Goal: Transaction & Acquisition: Purchase product/service

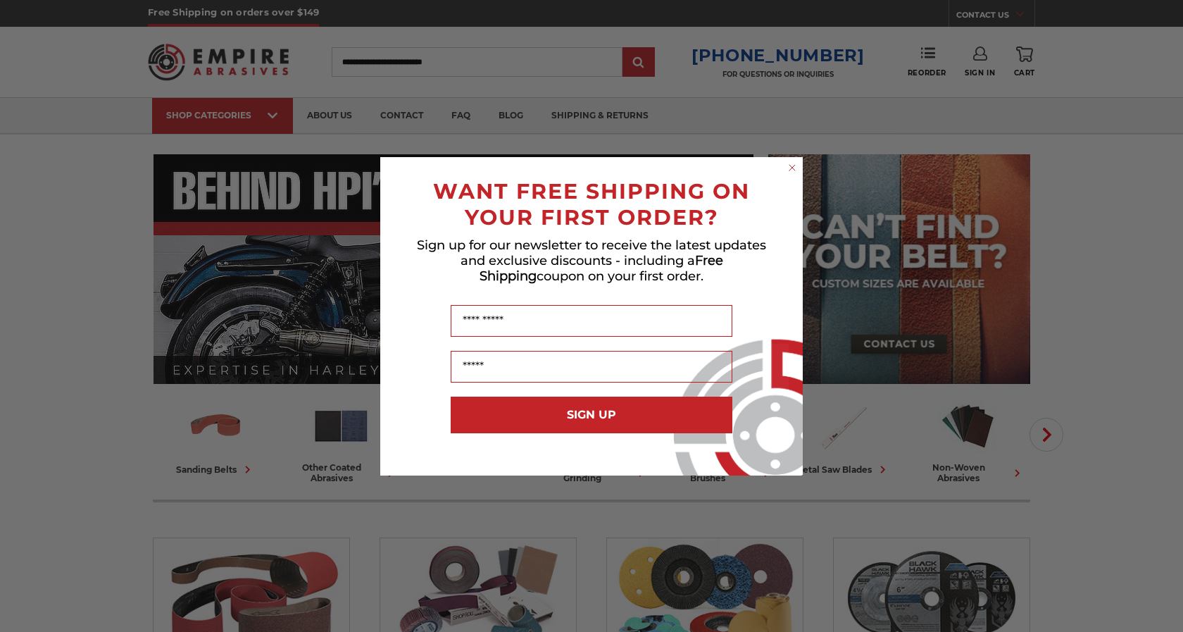
click at [793, 161] on circle "Close dialog" at bounding box center [792, 167] width 13 height 13
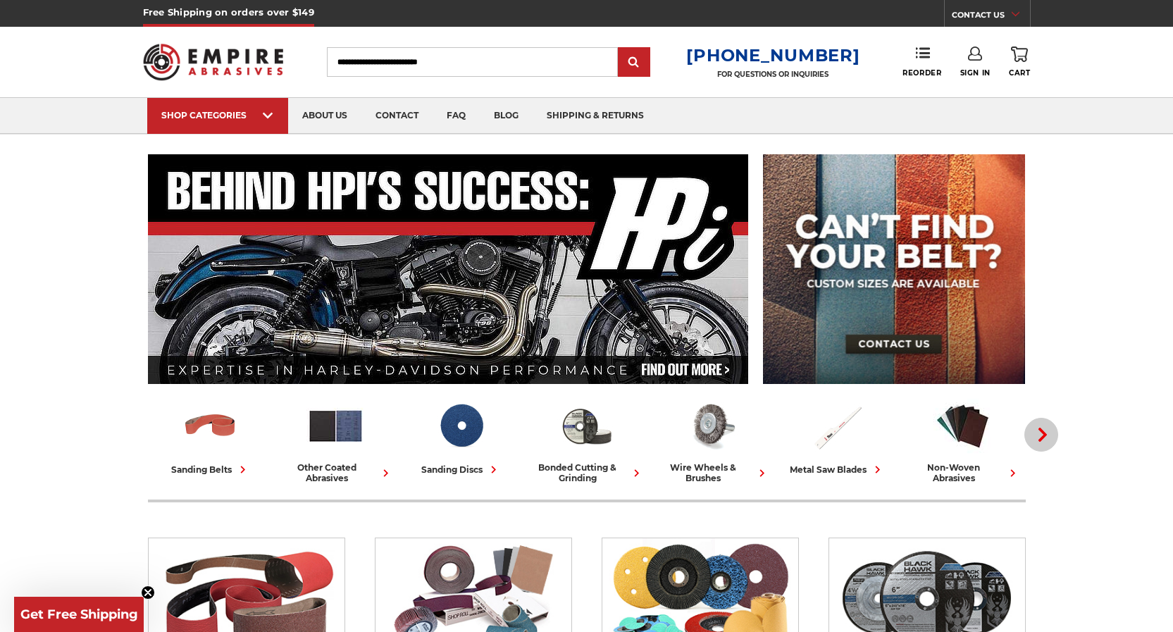
click at [1039, 435] on icon "button" at bounding box center [1042, 435] width 14 height 14
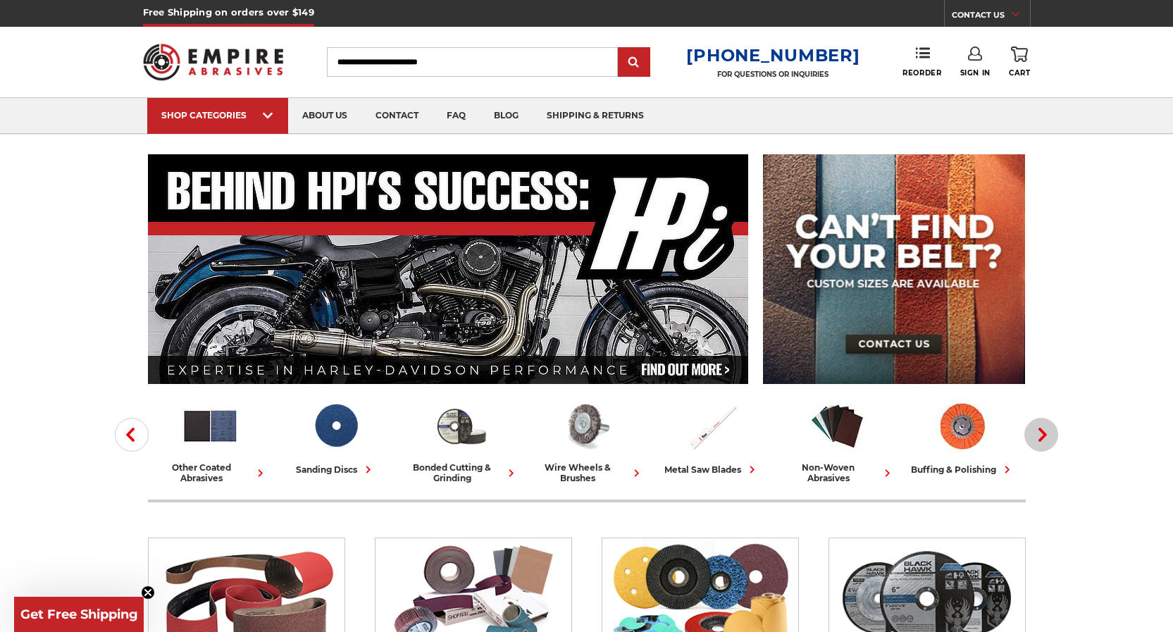
click at [1045, 435] on use "button" at bounding box center [1042, 435] width 8 height 14
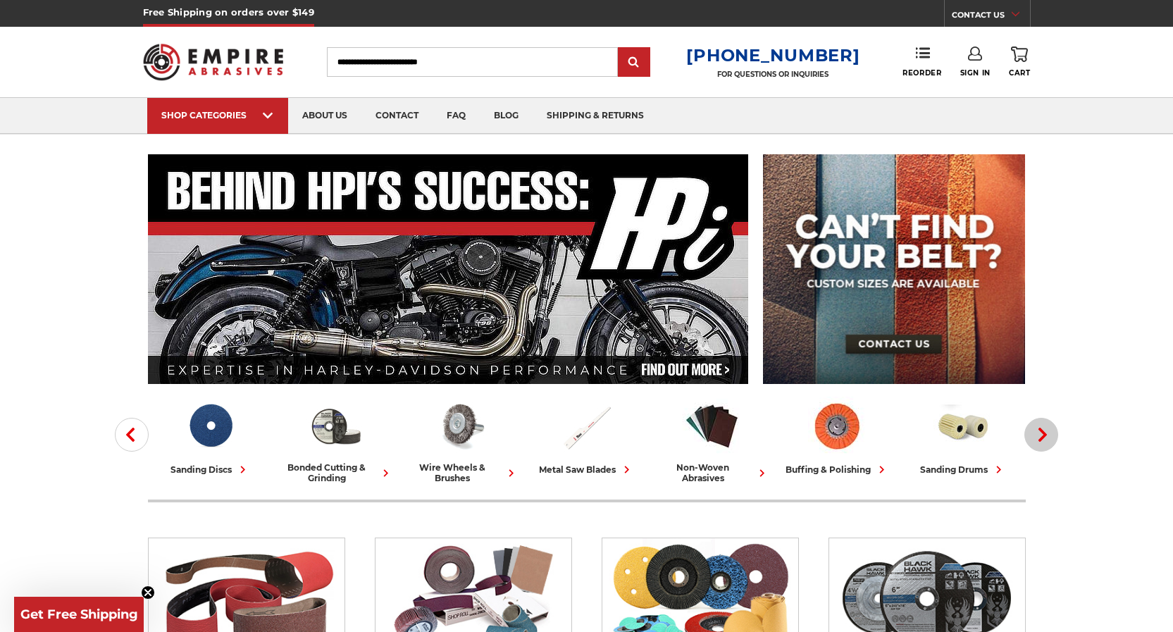
click at [1045, 435] on use "button" at bounding box center [1042, 435] width 8 height 14
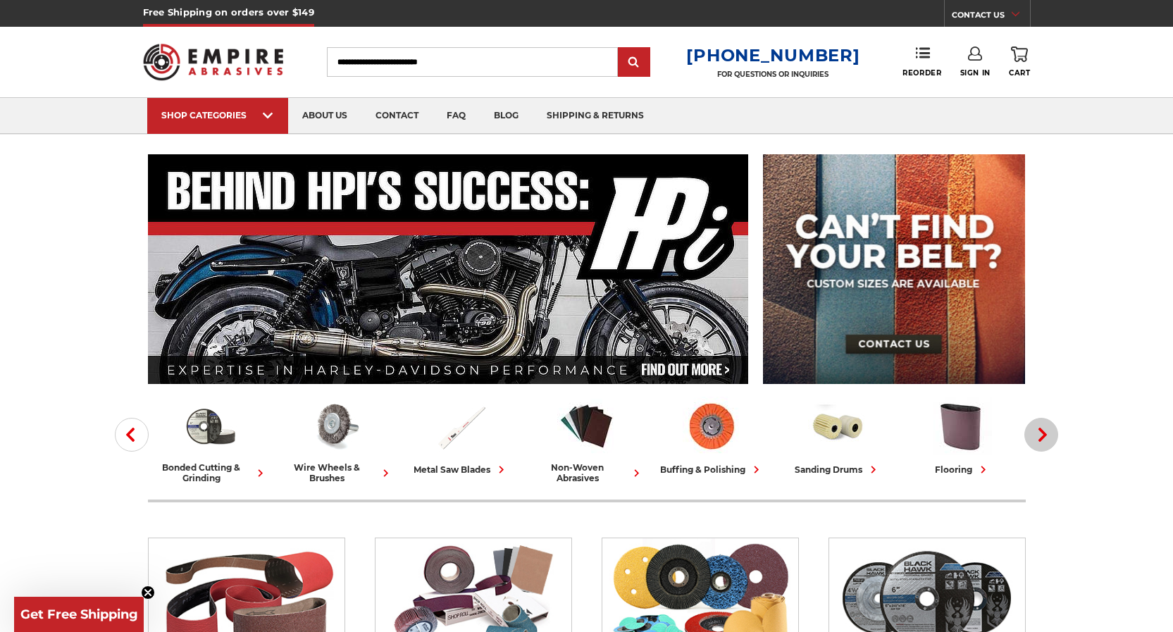
click at [1045, 435] on use "button" at bounding box center [1042, 435] width 8 height 14
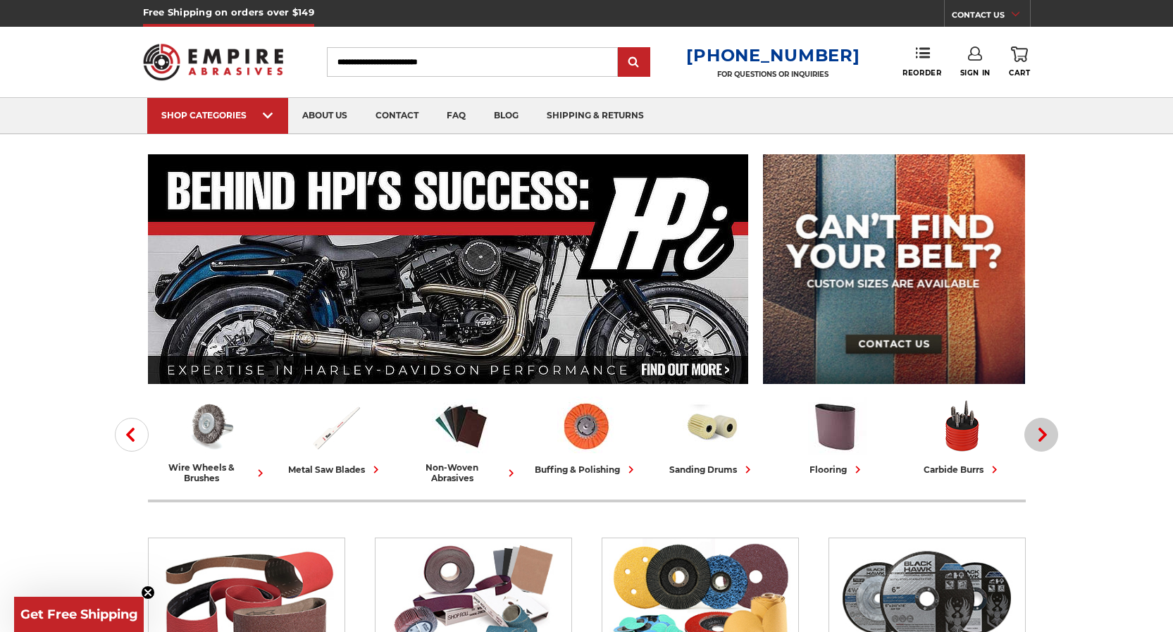
click at [1045, 435] on use "button" at bounding box center [1042, 435] width 8 height 14
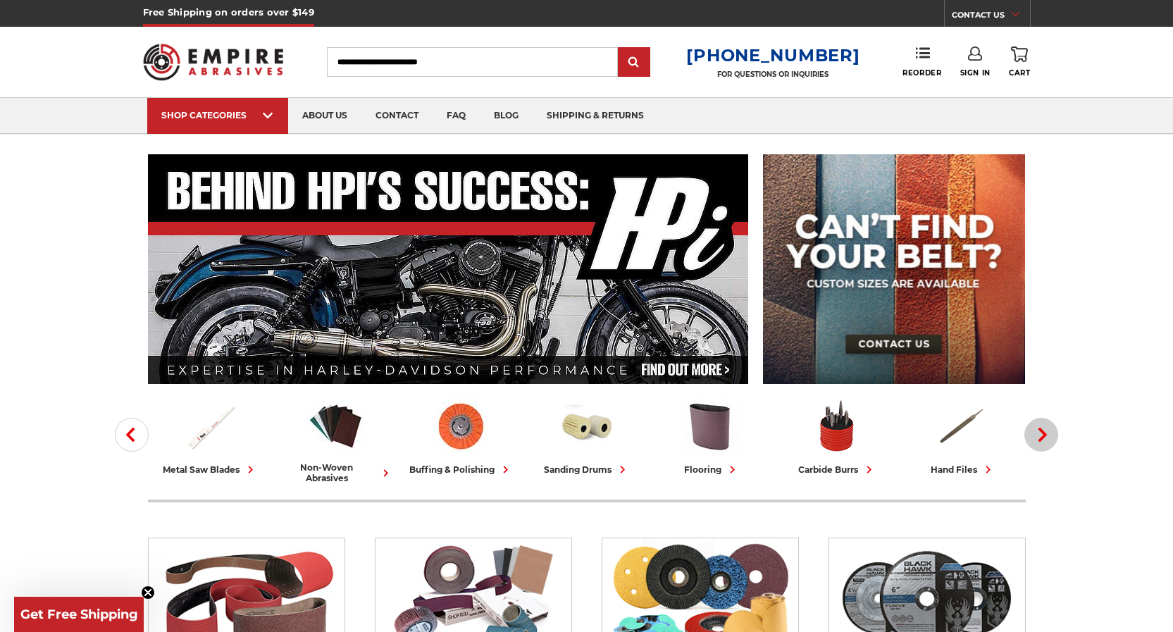
click at [1045, 435] on use "button" at bounding box center [1042, 435] width 8 height 14
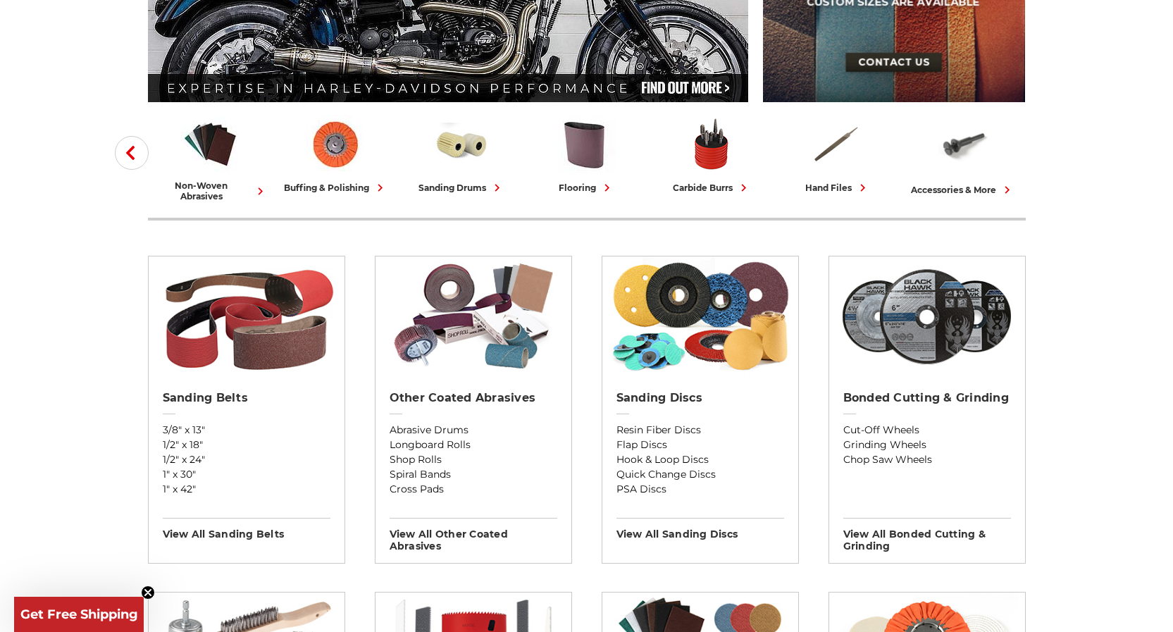
scroll to position [211, 0]
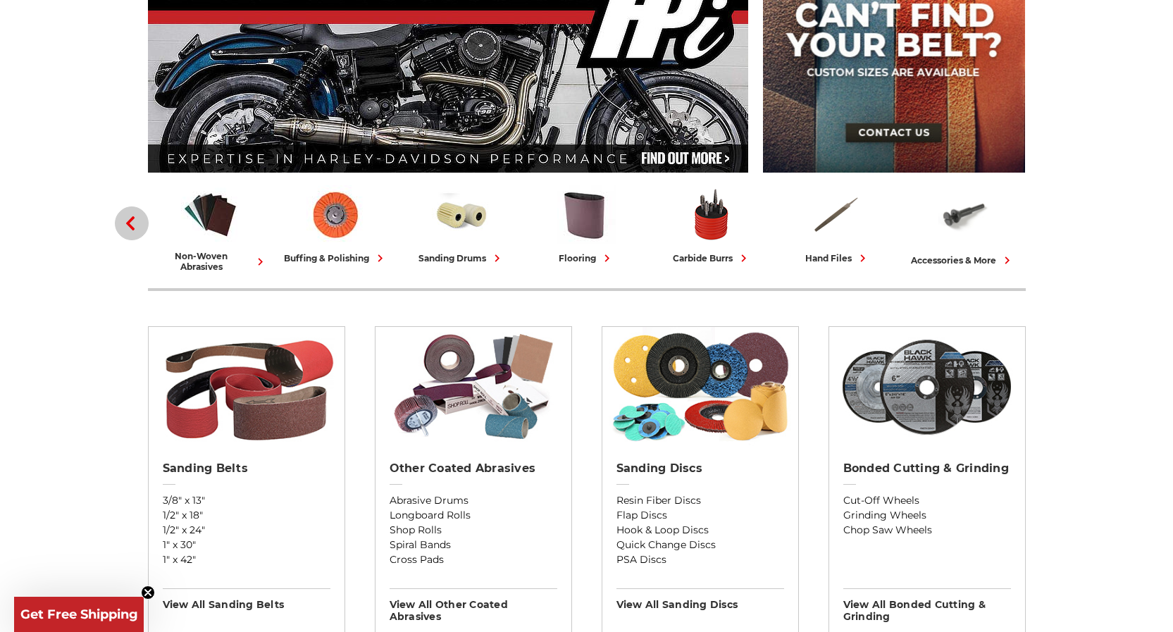
click at [133, 218] on use "button" at bounding box center [130, 223] width 8 height 14
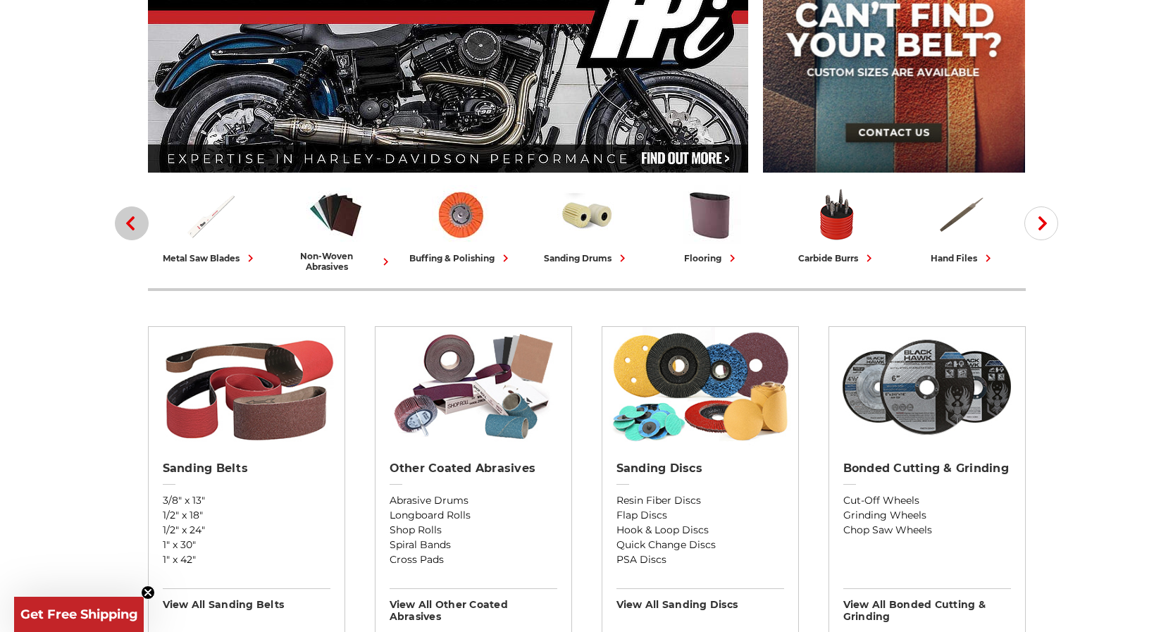
click at [133, 218] on use "button" at bounding box center [130, 223] width 8 height 14
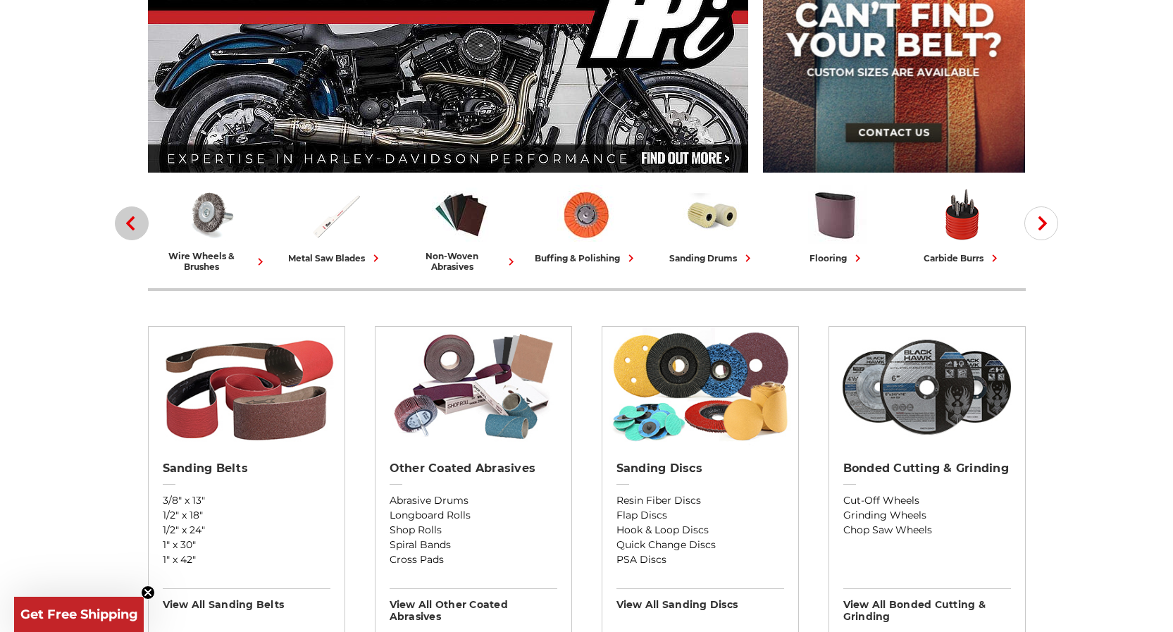
click at [133, 218] on use "button" at bounding box center [130, 223] width 8 height 14
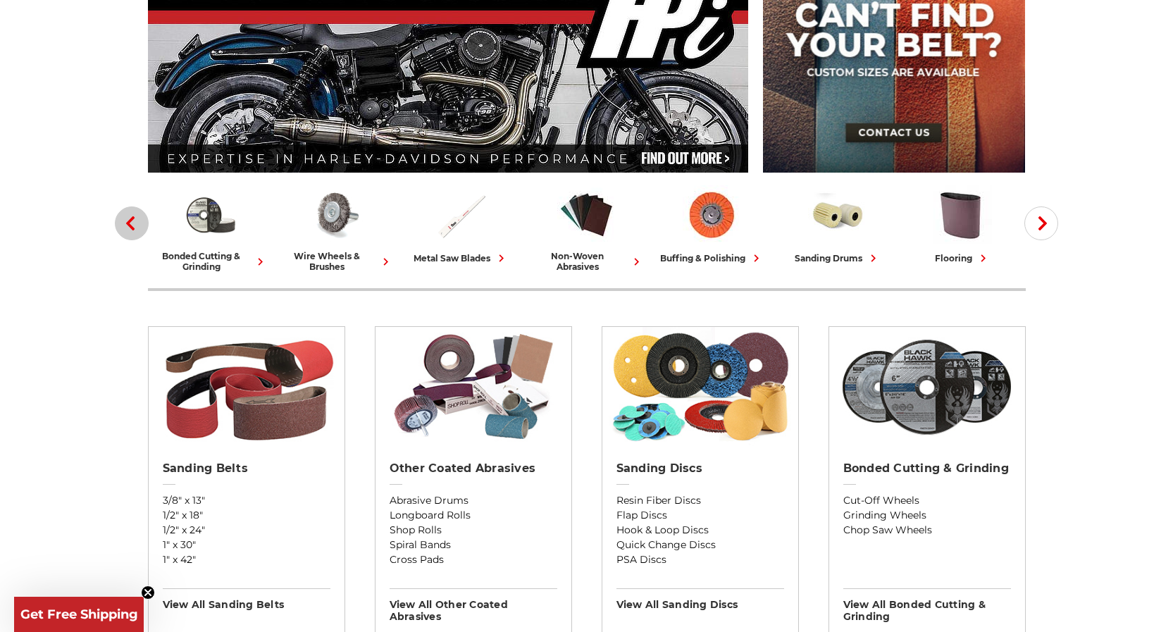
click at [133, 218] on use "button" at bounding box center [130, 223] width 8 height 14
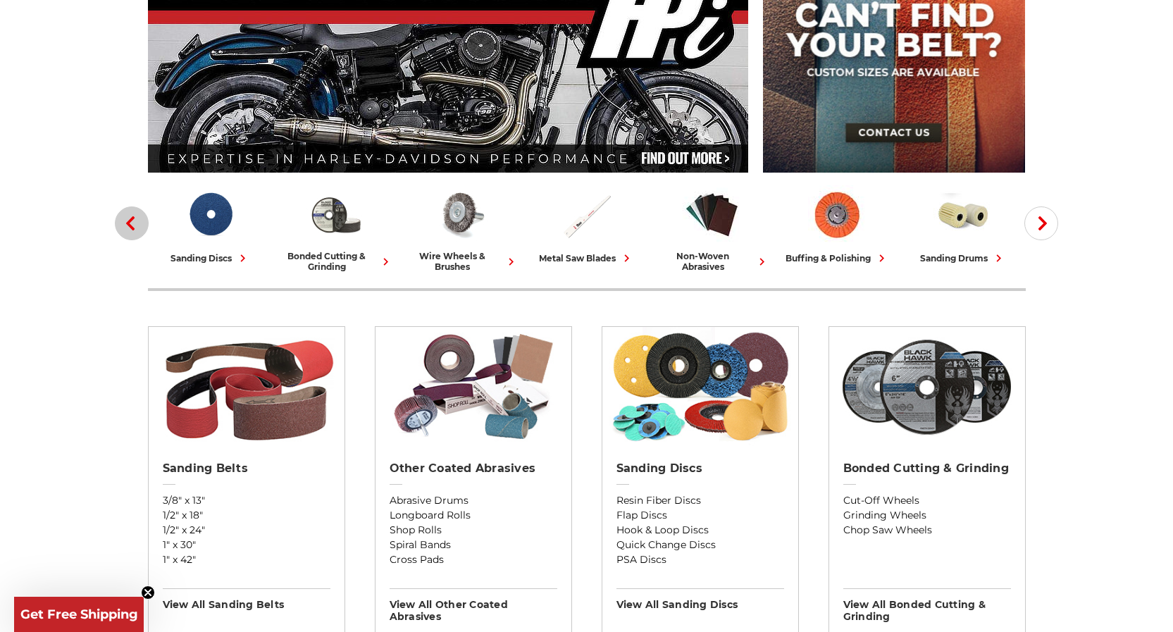
click at [133, 218] on use "button" at bounding box center [130, 223] width 8 height 14
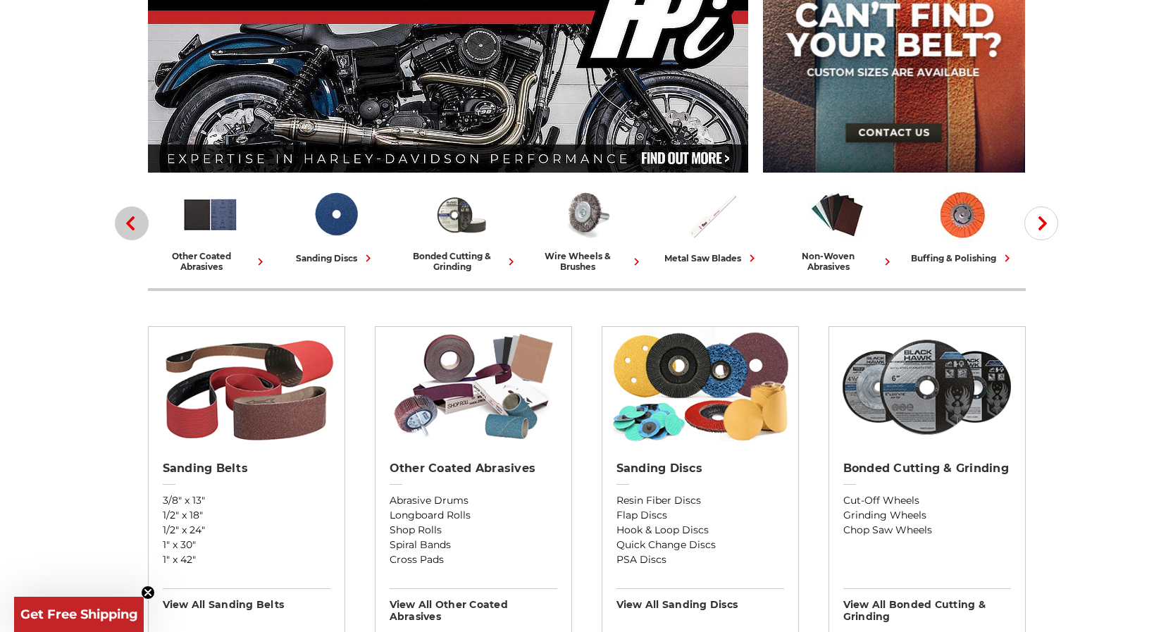
click at [133, 218] on use "button" at bounding box center [130, 223] width 8 height 14
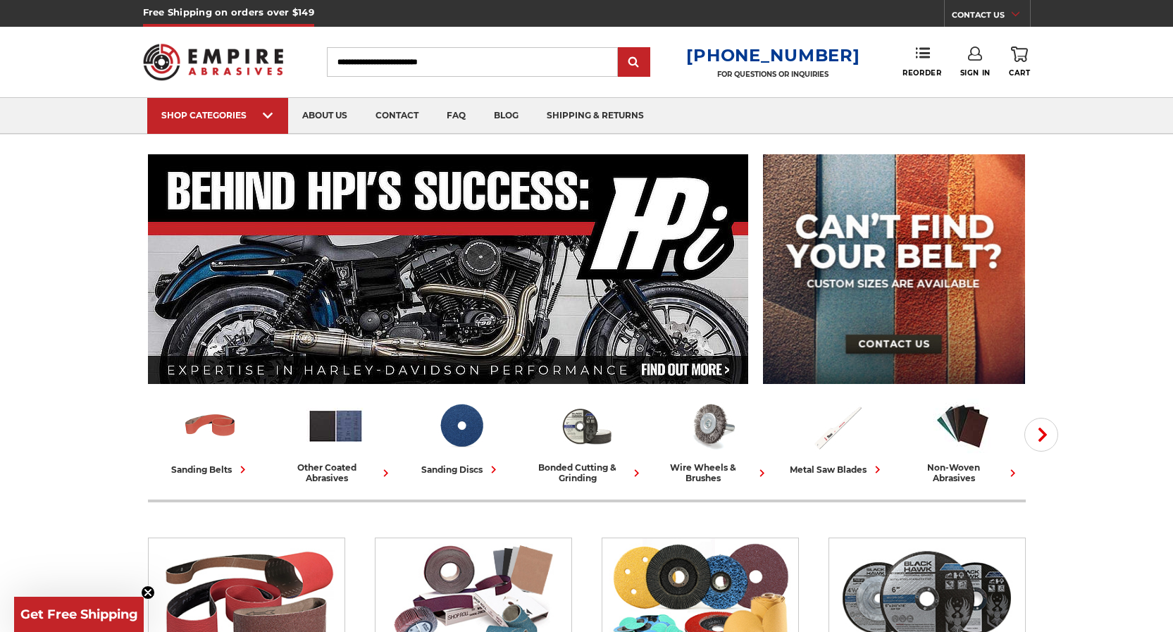
click at [365, 58] on input "Search" at bounding box center [472, 62] width 291 height 30
type input "**"
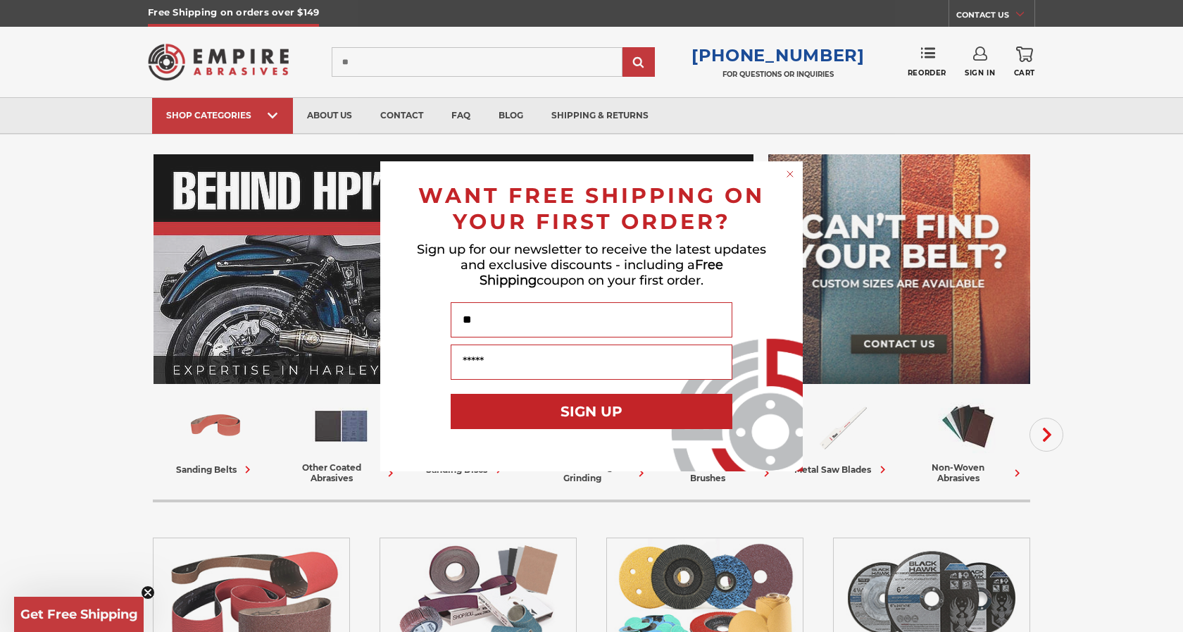
type input "*"
click at [790, 167] on circle "Close dialog" at bounding box center [790, 173] width 13 height 13
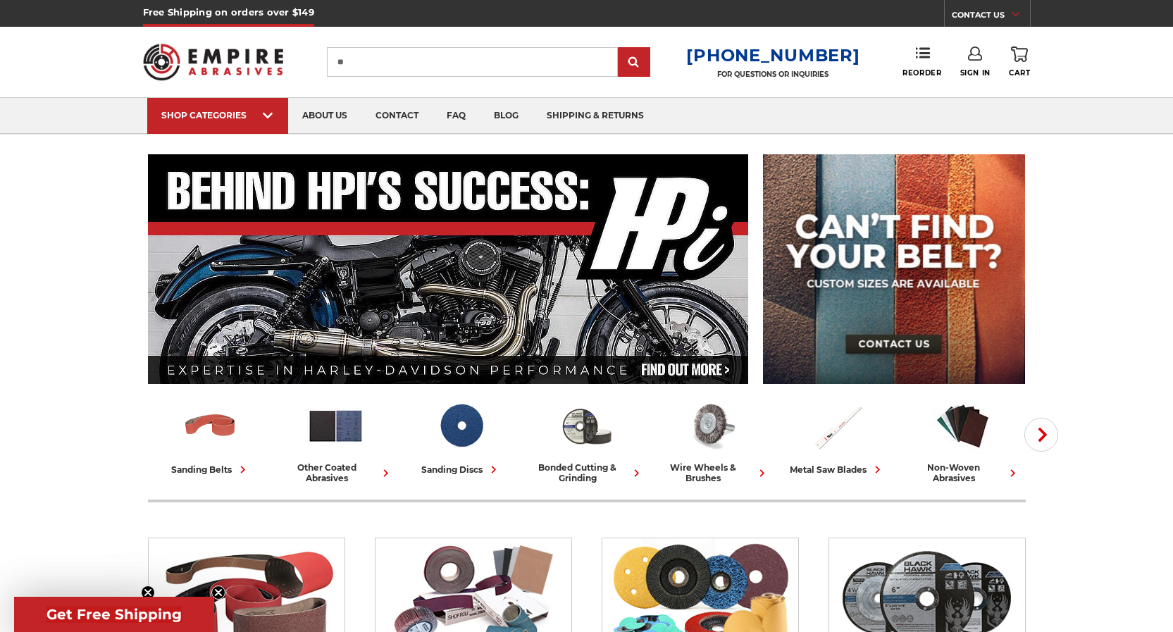
click at [363, 61] on input "**" at bounding box center [472, 62] width 291 height 30
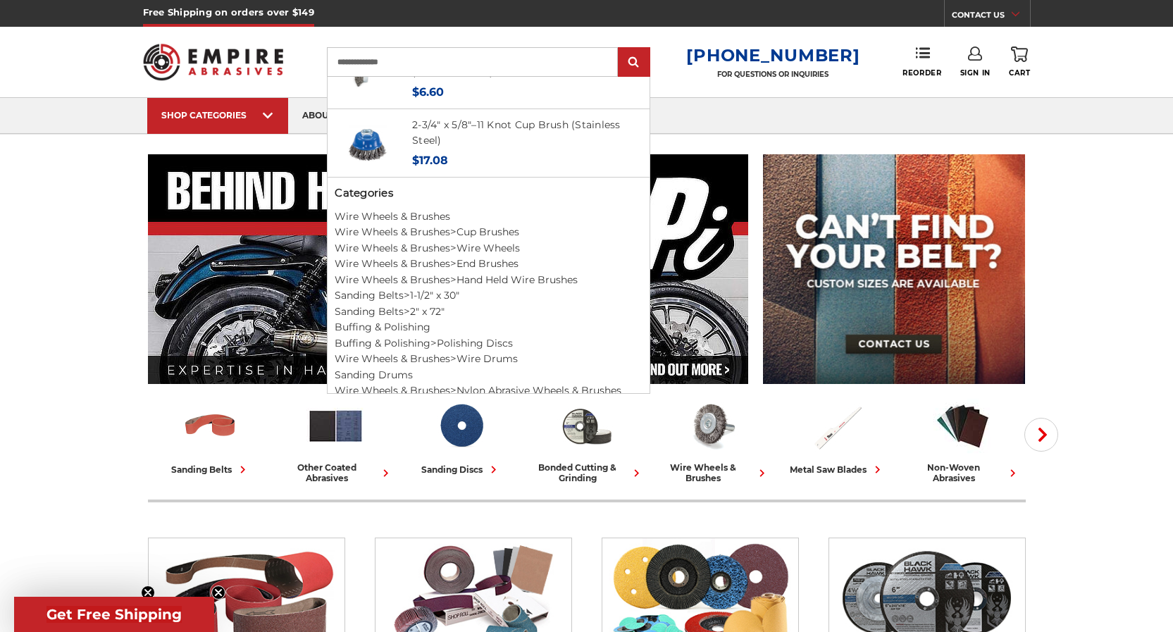
scroll to position [720, 0]
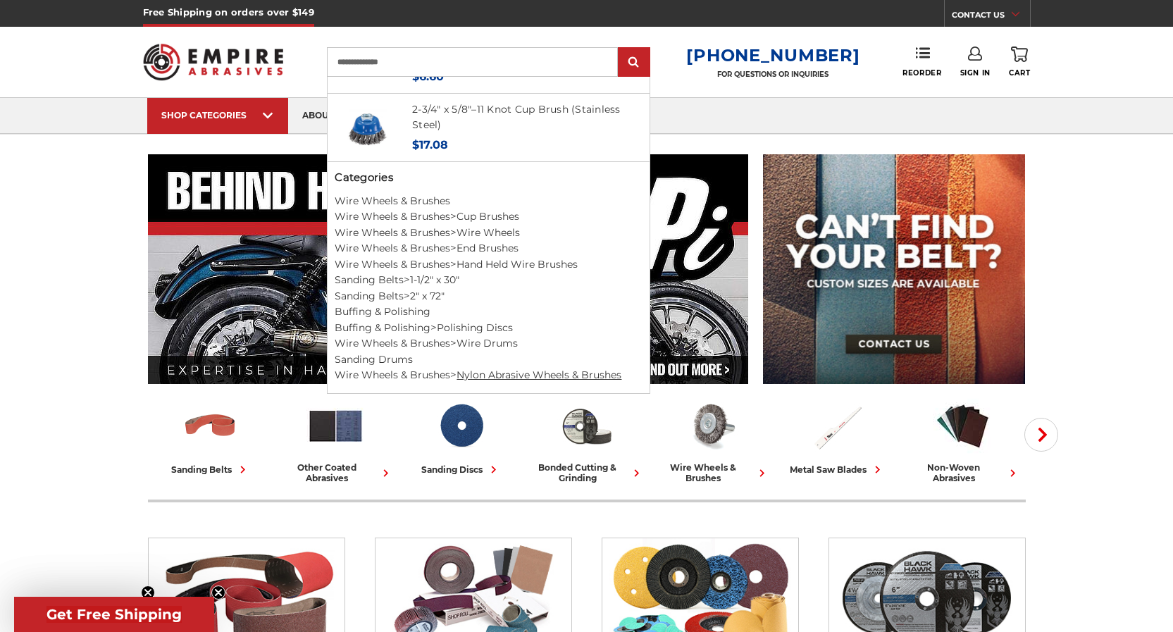
type input "**********"
click at [526, 375] on link "Nylon Abrasive Wheels & Brushes" at bounding box center [538, 374] width 165 height 13
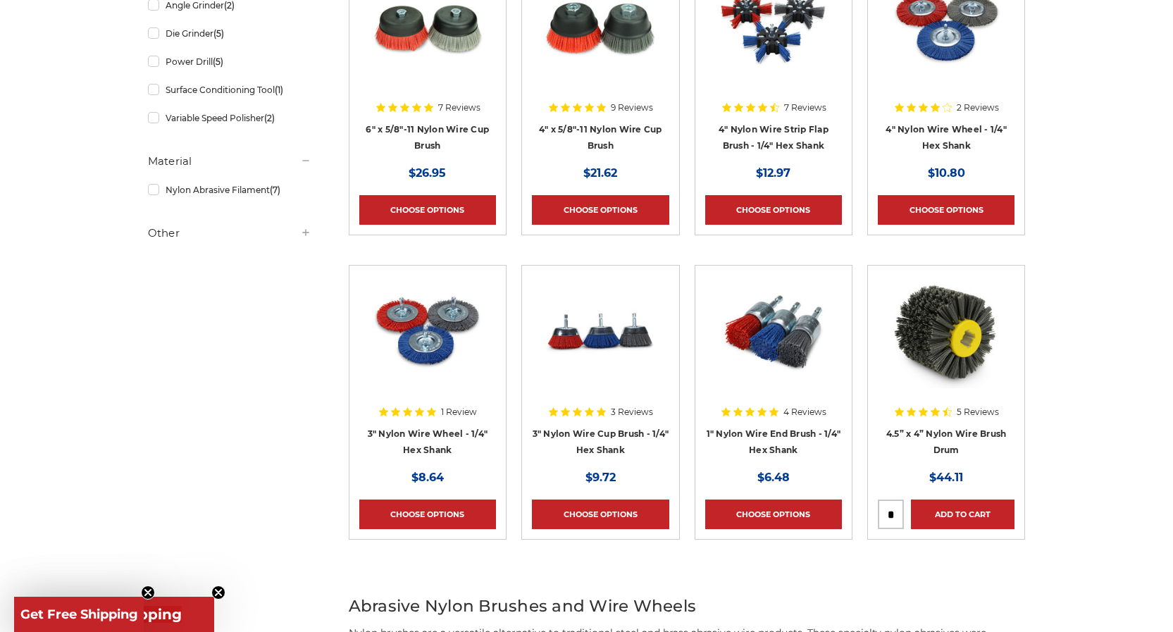
scroll to position [141, 0]
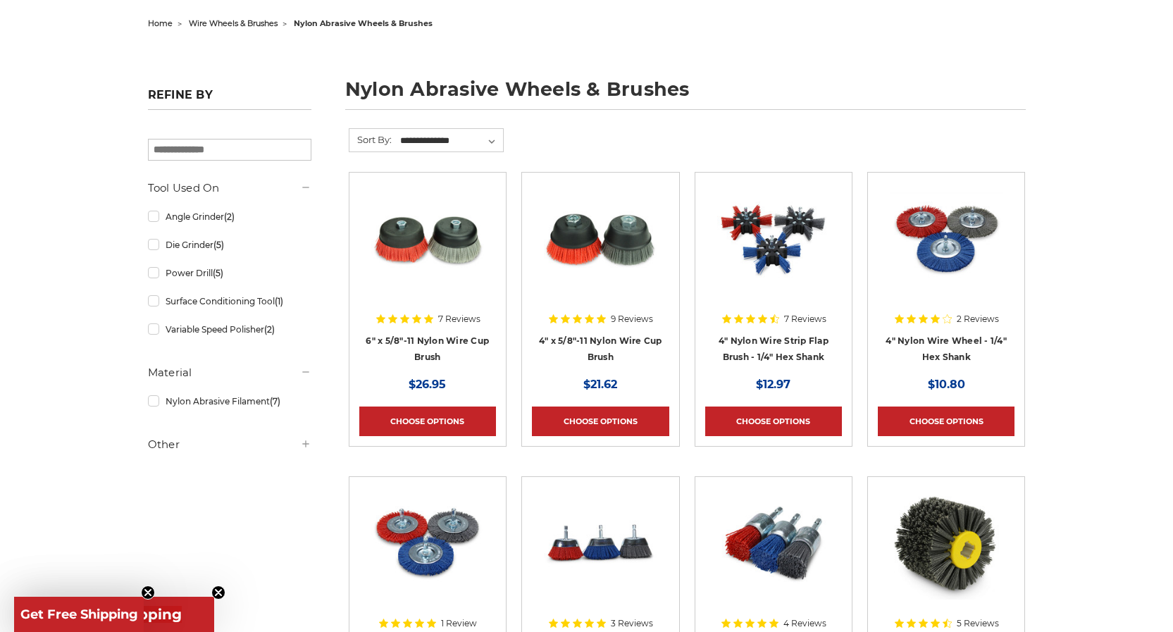
click at [425, 275] on img at bounding box center [427, 238] width 113 height 113
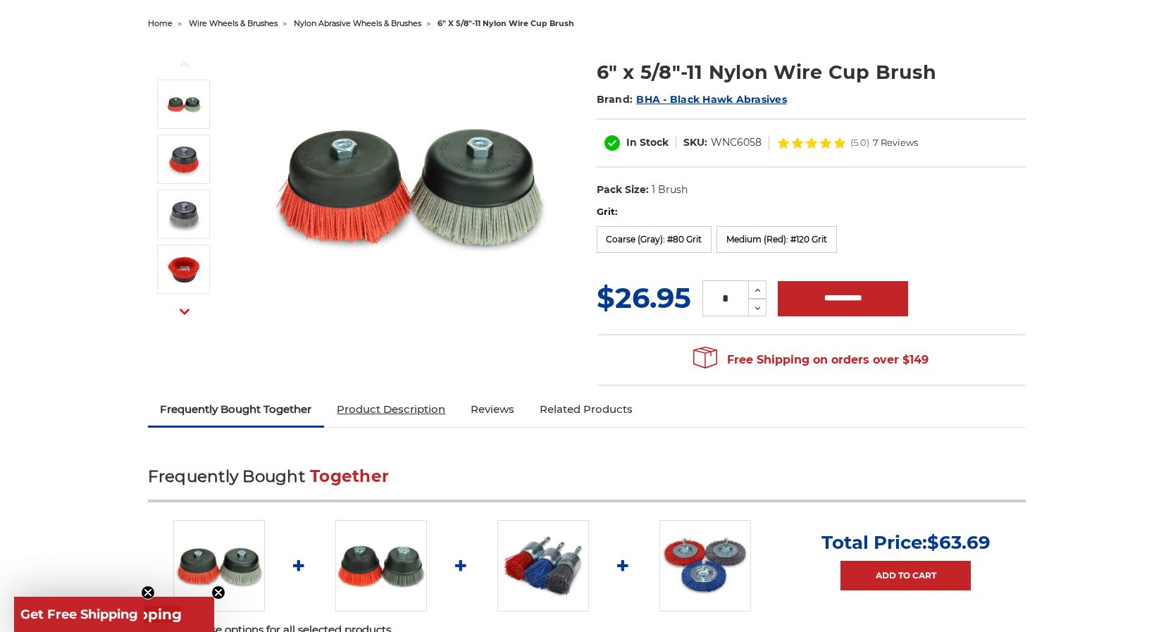
scroll to position [211, 0]
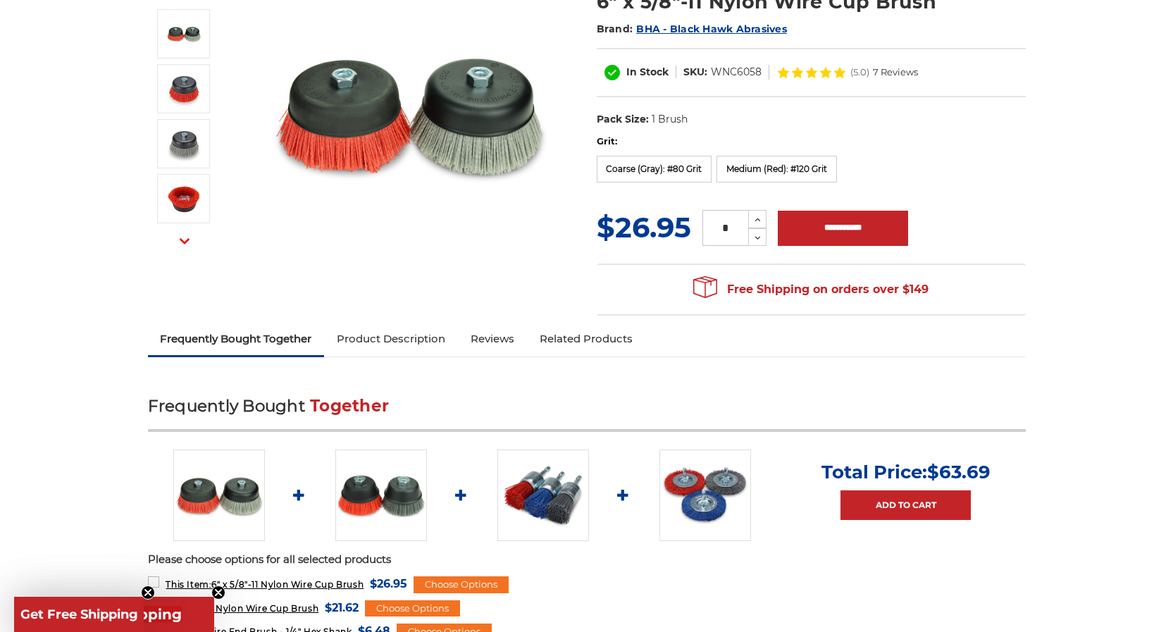
click at [409, 338] on link "Product Description" at bounding box center [391, 338] width 134 height 31
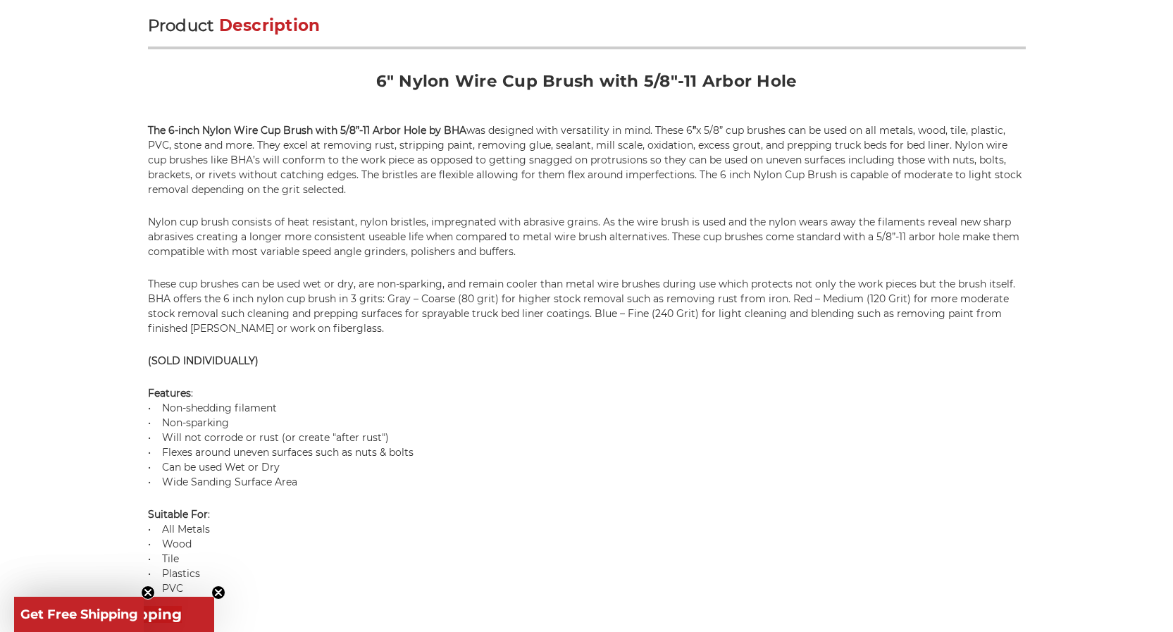
click at [147, 590] on icon "Close teaser" at bounding box center [148, 593] width 6 height 6
click at [221, 587] on circle "Close teaser" at bounding box center [218, 592] width 13 height 13
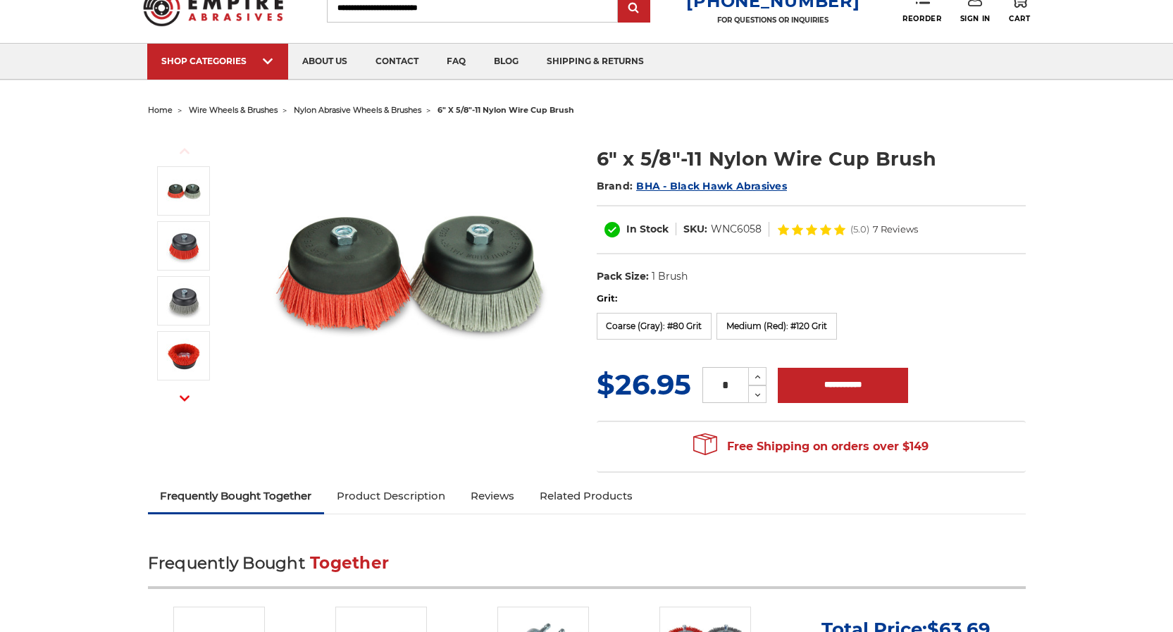
scroll to position [0, 0]
